Goal: Task Accomplishment & Management: Use online tool/utility

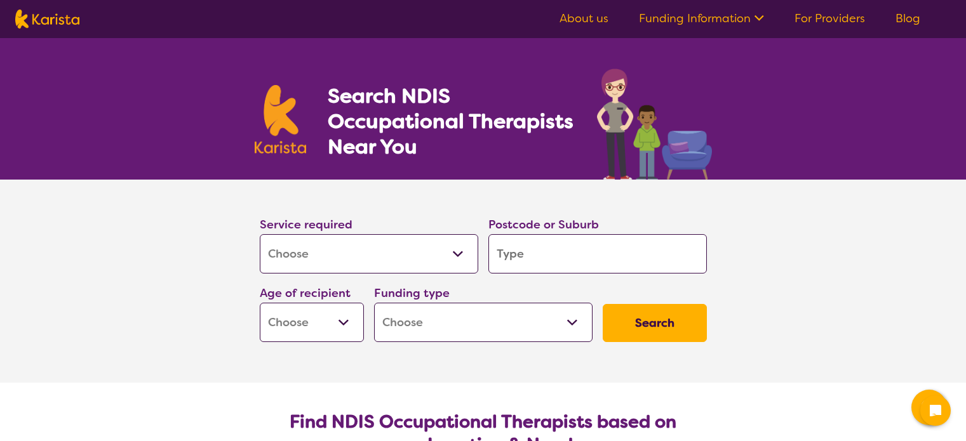
select select "[MEDICAL_DATA]"
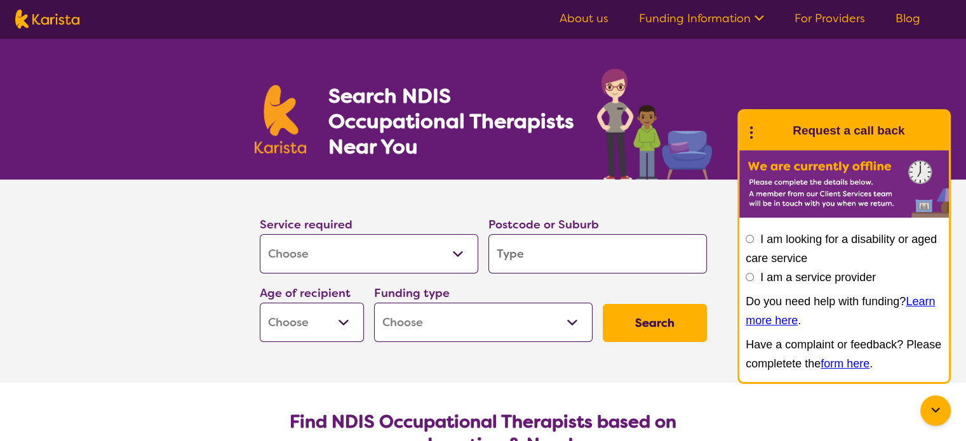
click at [530, 258] on input "search" at bounding box center [597, 253] width 218 height 39
type input "2080"
click at [340, 326] on select "Early Childhood - 0 to 9 Child - 10 to 11 Adolescent - 12 to 17 Adult - 18 to 6…" at bounding box center [312, 322] width 104 height 39
select select "AD"
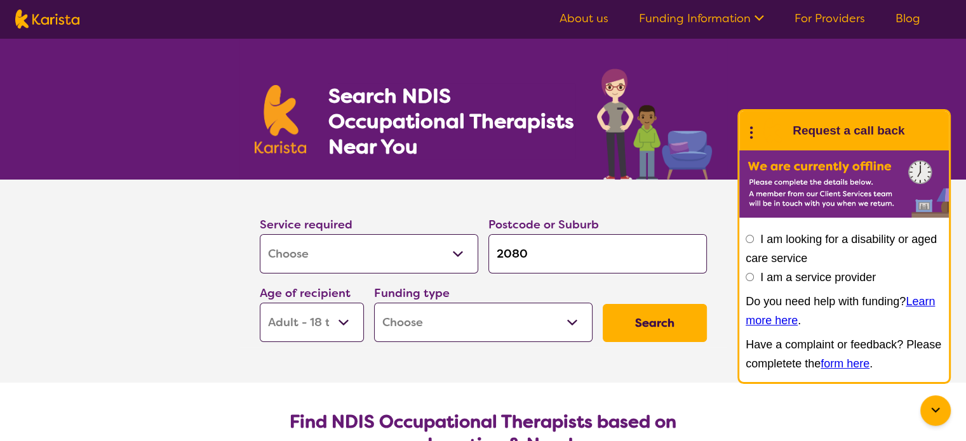
click at [260, 303] on select "Early Childhood - 0 to 9 Child - 10 to 11 Adolescent - 12 to 17 Adult - 18 to 6…" at bounding box center [312, 322] width 104 height 39
select select "AD"
click at [416, 324] on select "Home Care Package (HCP) National Disability Insurance Scheme (NDIS) I don't know" at bounding box center [483, 322] width 218 height 39
select select "NDIS"
click at [374, 303] on select "Home Care Package (HCP) National Disability Insurance Scheme (NDIS) I don't know" at bounding box center [483, 322] width 218 height 39
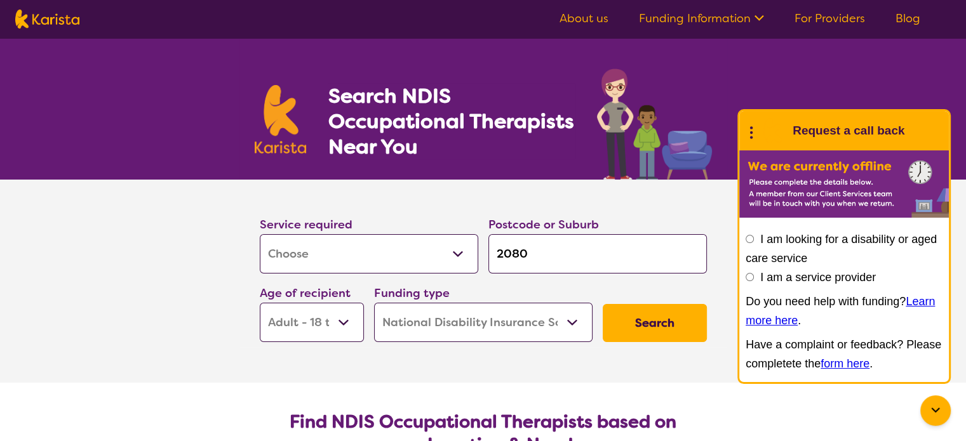
select select "NDIS"
click at [648, 326] on button "Search" at bounding box center [655, 323] width 104 height 38
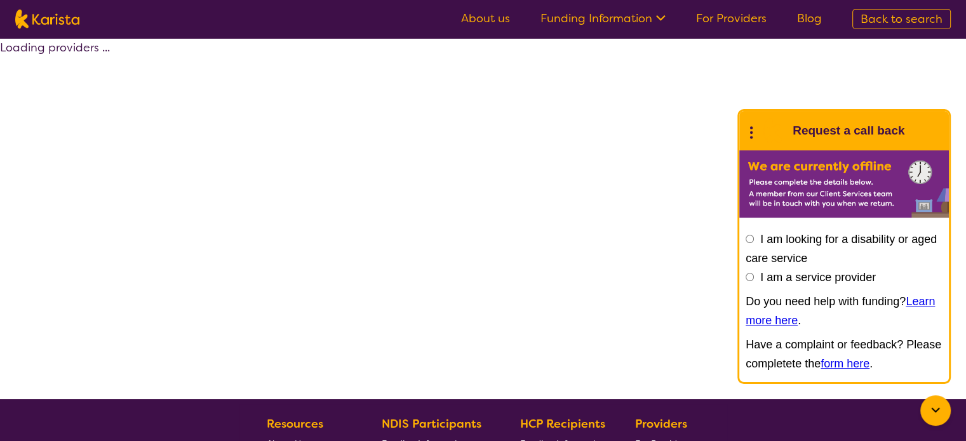
select select "by_score"
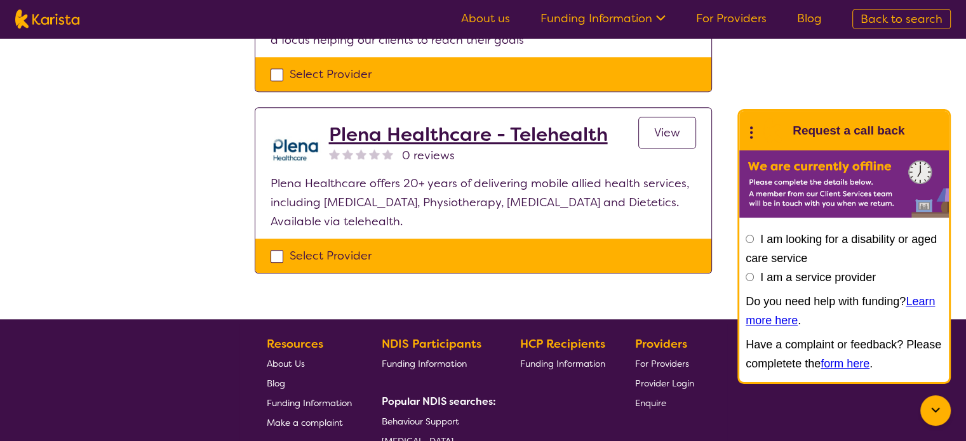
scroll to position [1143, 0]
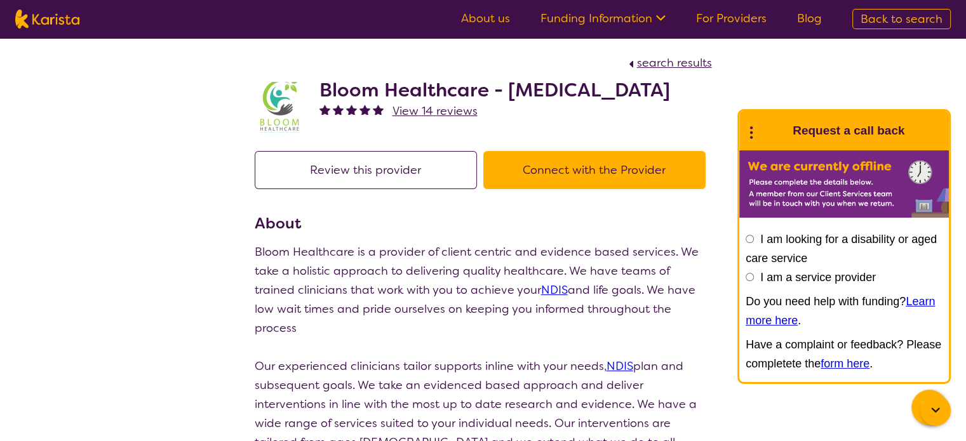
click at [564, 189] on button "Connect with the Provider" at bounding box center [594, 170] width 222 height 38
